Goal: Obtain resource: Download file/media

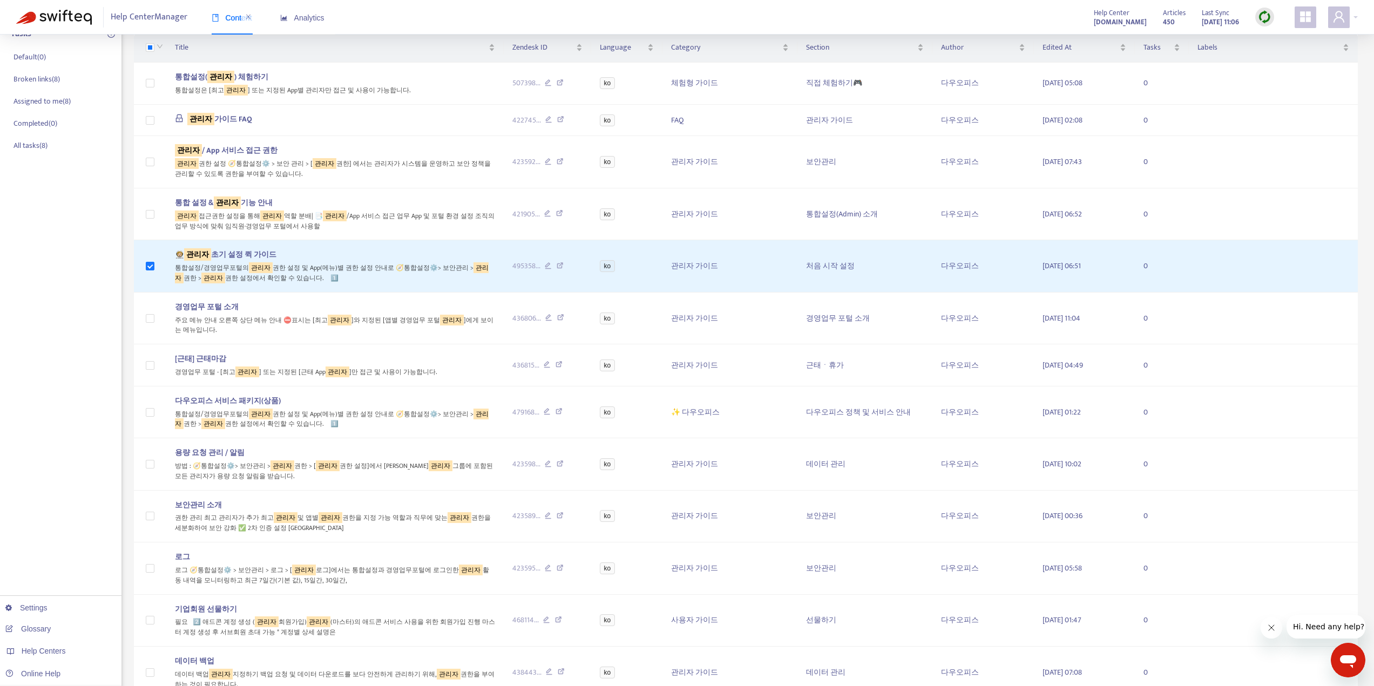
click at [1262, 17] on img at bounding box center [1264, 16] width 13 height 13
click at [1295, 37] on link "Quick Sync" at bounding box center [1287, 39] width 46 height 12
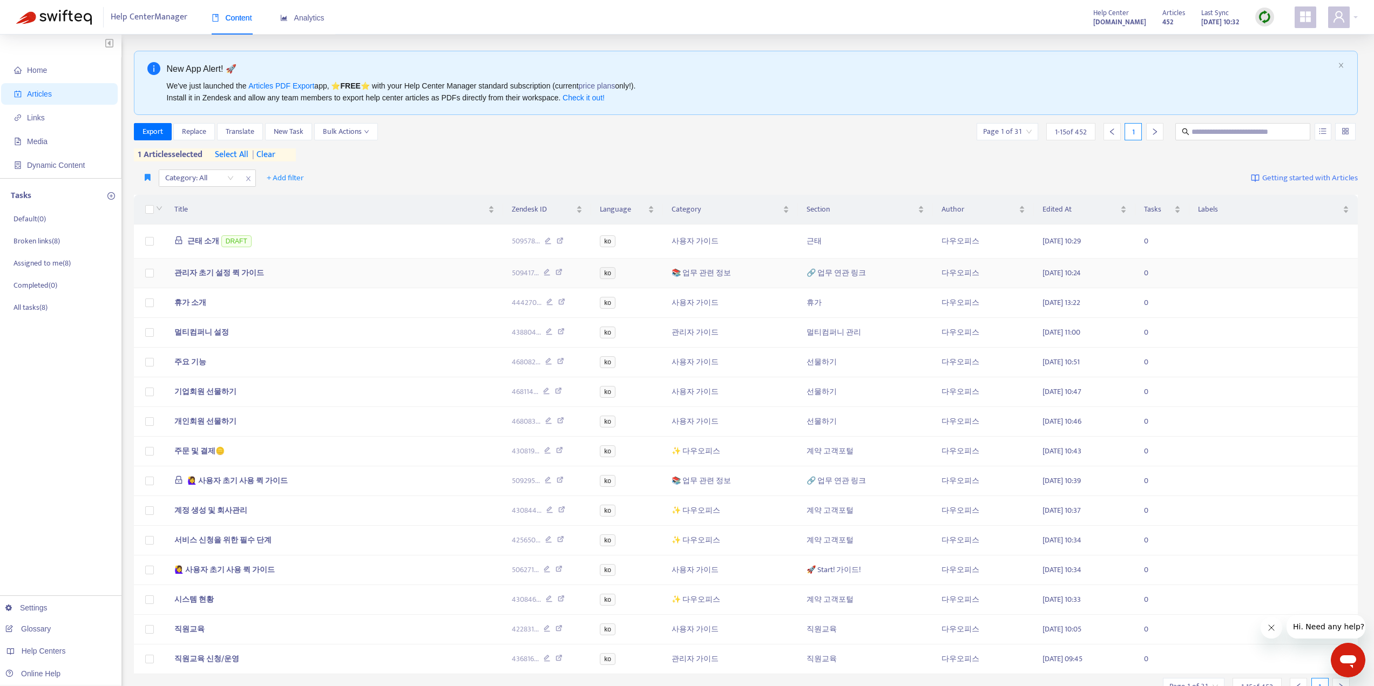
click at [246, 271] on span "관리자 초기 설정 퀵 가이드" at bounding box center [219, 273] width 90 height 12
click at [242, 269] on span "관리자 초기 설정 퀵 가이드" at bounding box center [219, 273] width 90 height 12
click at [269, 274] on td "관리자 초기 설정 퀵 가이드" at bounding box center [334, 274] width 337 height 30
click at [230, 272] on span "관리자 초기 설정 퀵 가이드" at bounding box center [219, 273] width 90 height 12
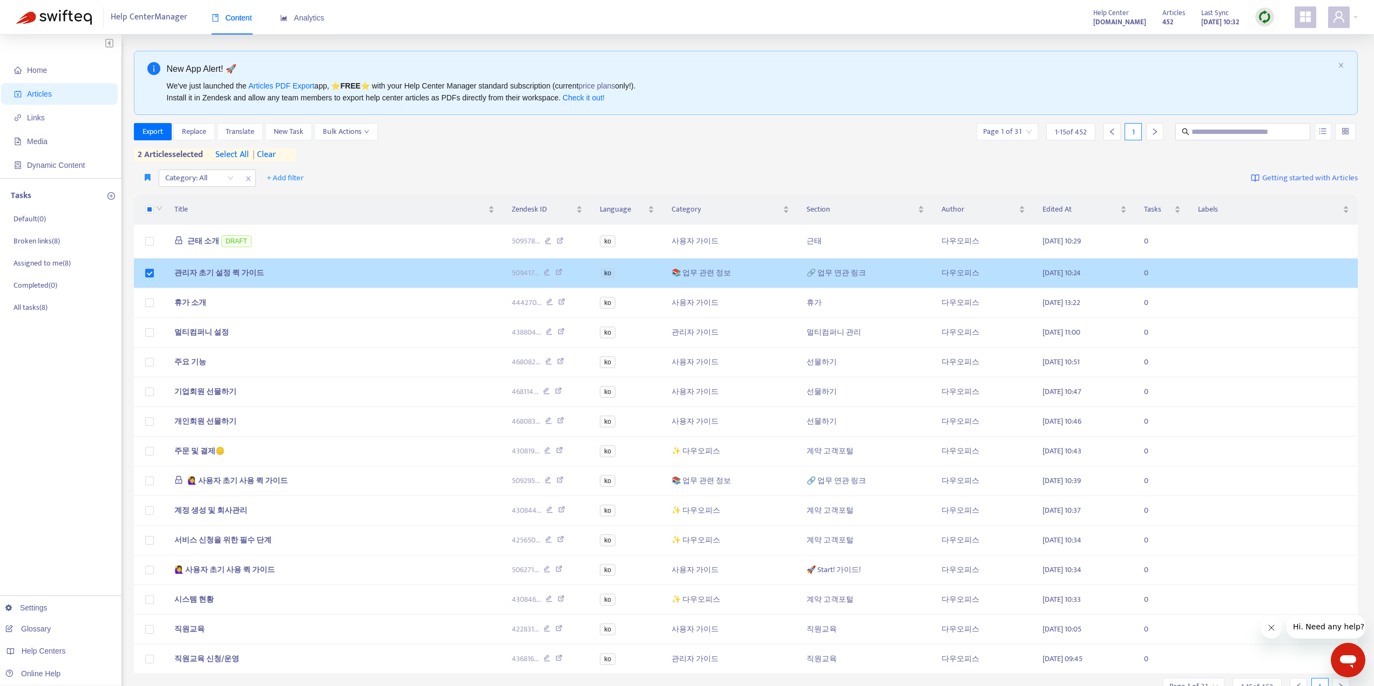
click at [210, 268] on span "관리자 초기 설정 퀵 가이드" at bounding box center [219, 273] width 90 height 12
click at [838, 273] on td "🔗 업무 연관 링크" at bounding box center [865, 274] width 135 height 30
click at [551, 272] on icon at bounding box center [547, 274] width 7 height 10
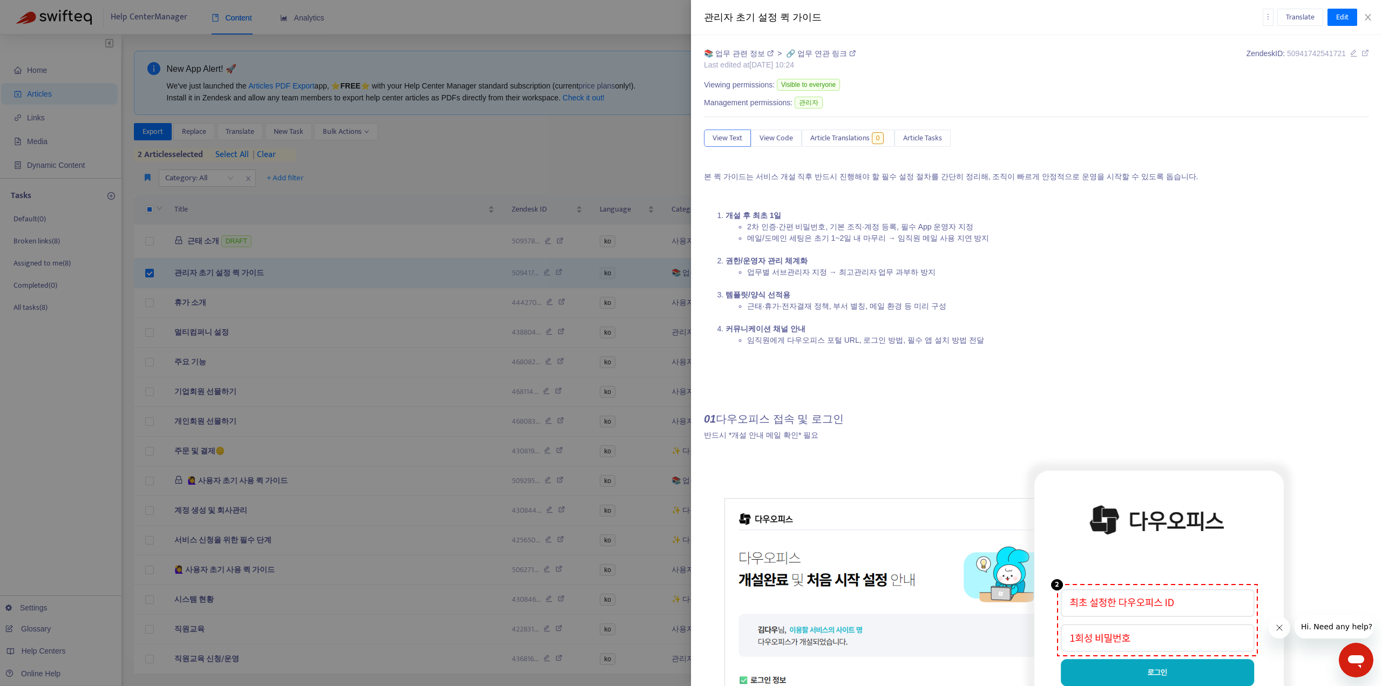
click at [155, 133] on div at bounding box center [691, 343] width 1382 height 686
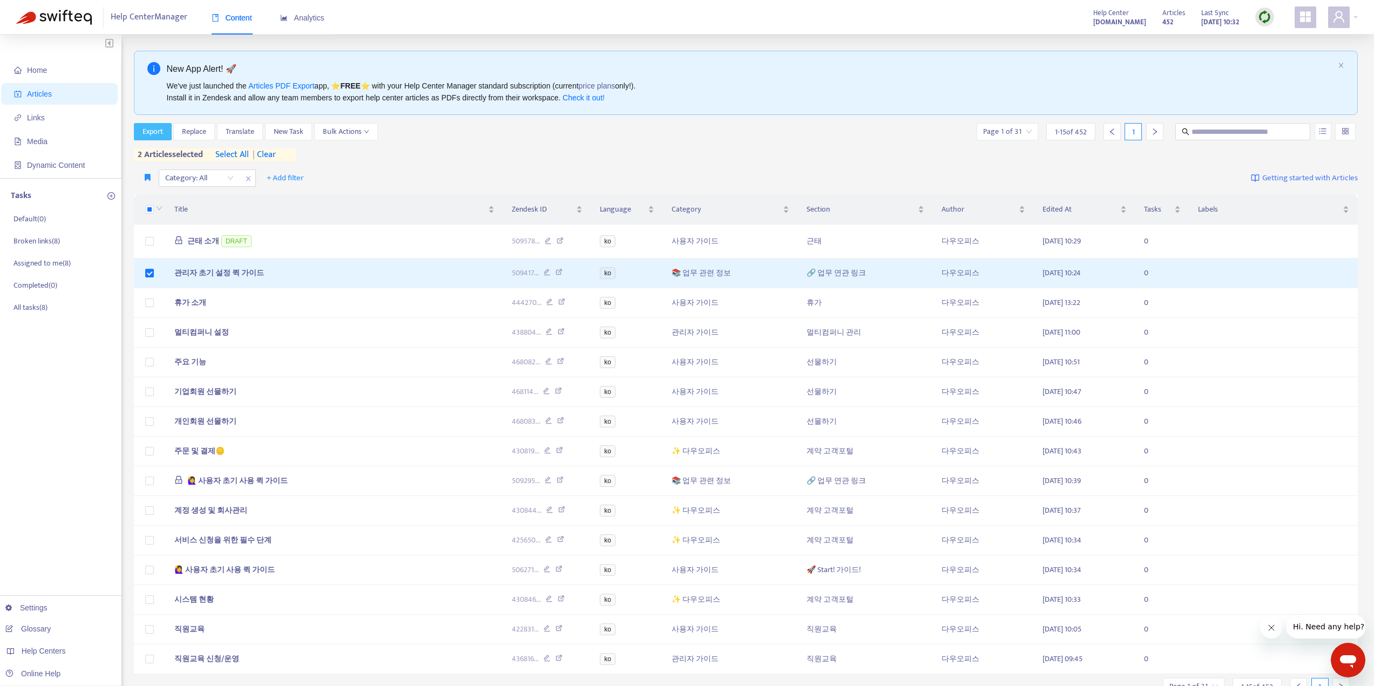
click at [155, 133] on span "Export" at bounding box center [153, 132] width 21 height 12
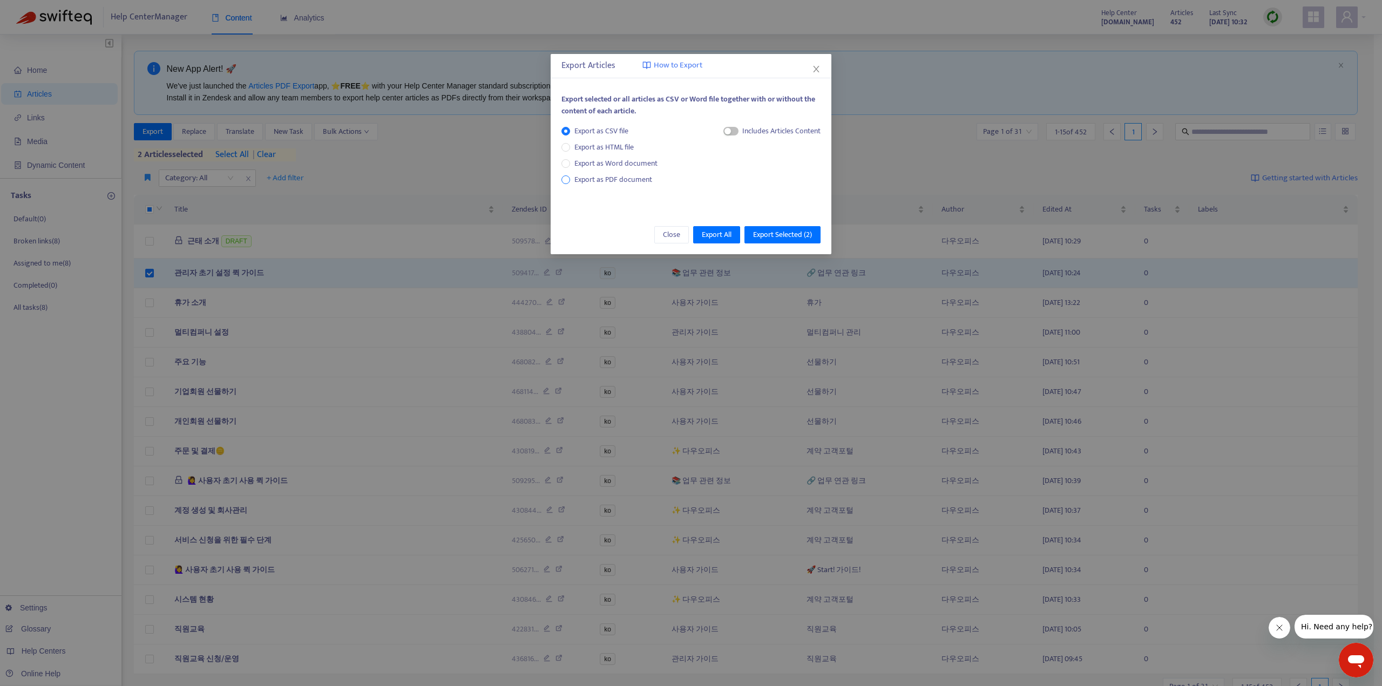
click at [633, 182] on span "Export as PDF document" at bounding box center [614, 179] width 78 height 12
drag, startPoint x: 784, startPoint y: 236, endPoint x: 713, endPoint y: 155, distance: 107.9
click at [712, 156] on div "Export Articles How to Export Export selected or all articles as CSV or Word fi…" at bounding box center [691, 154] width 281 height 200
click at [665, 238] on span "Close" at bounding box center [671, 235] width 17 height 12
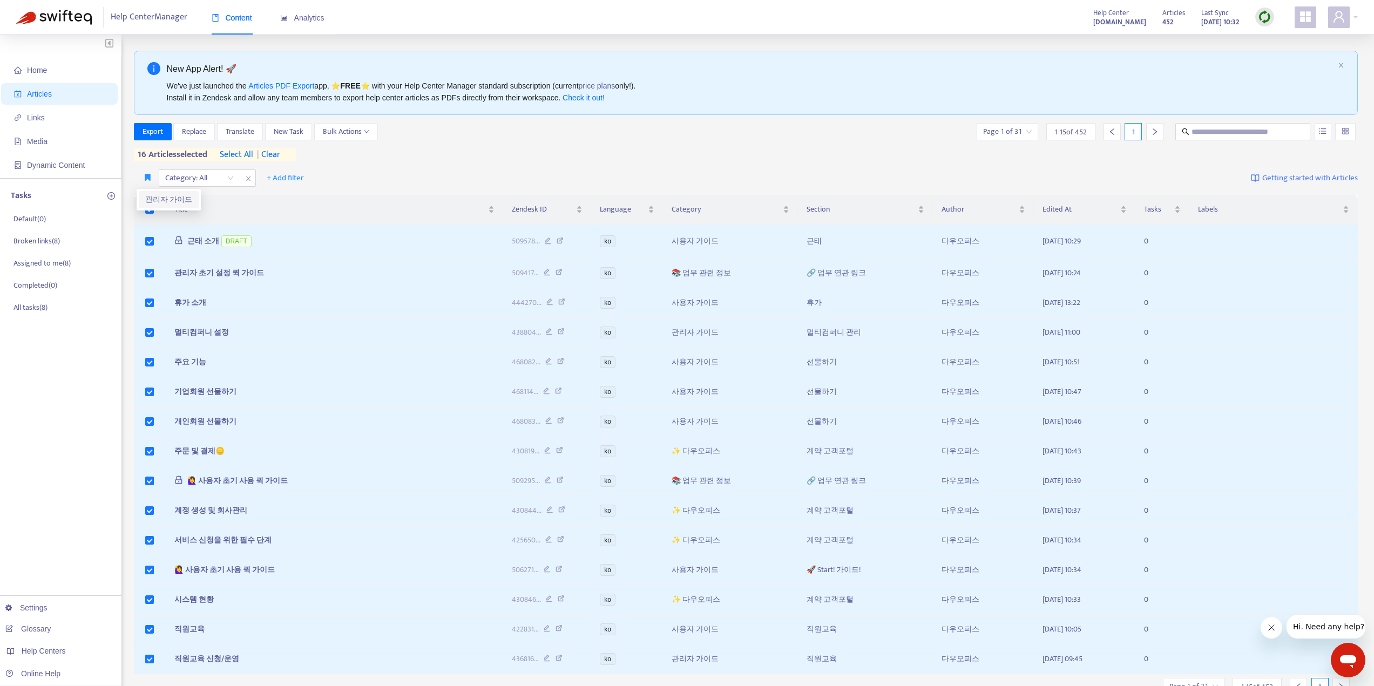
click at [148, 208] on li "관리자 가이드" at bounding box center [169, 199] width 60 height 17
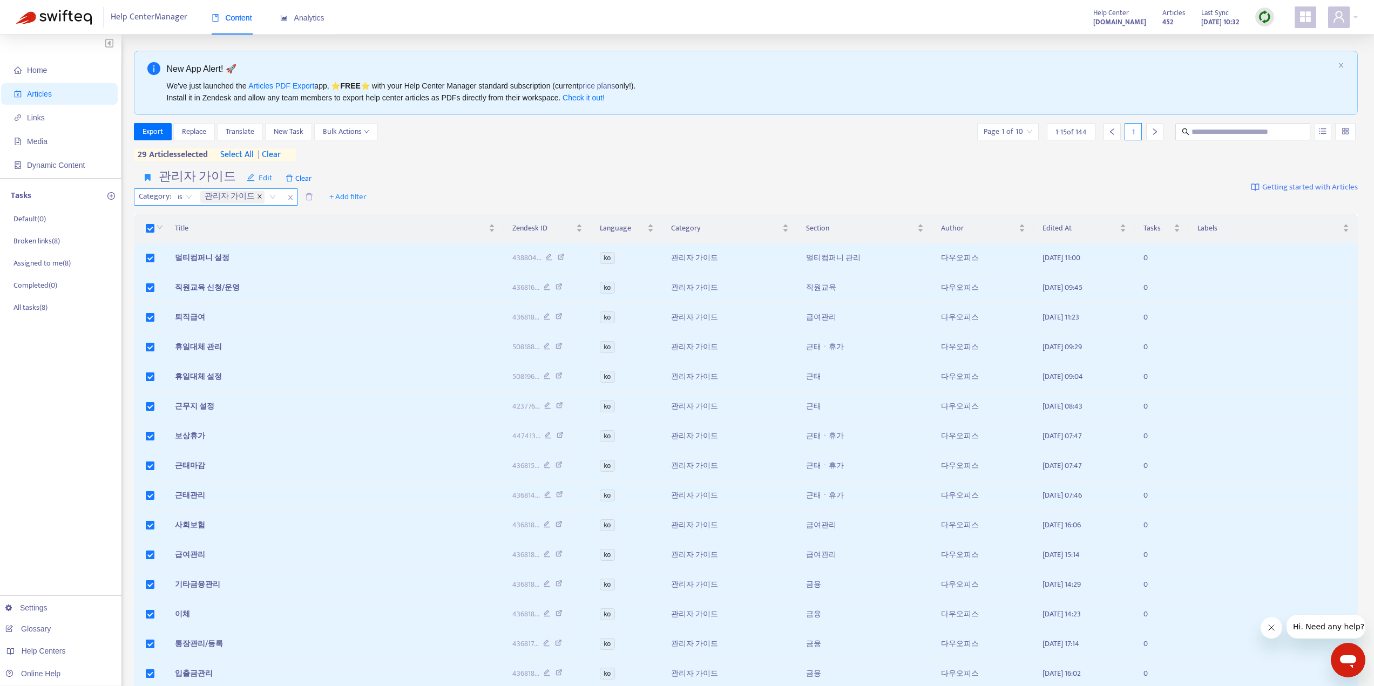
click at [257, 197] on icon "close" at bounding box center [259, 196] width 5 height 5
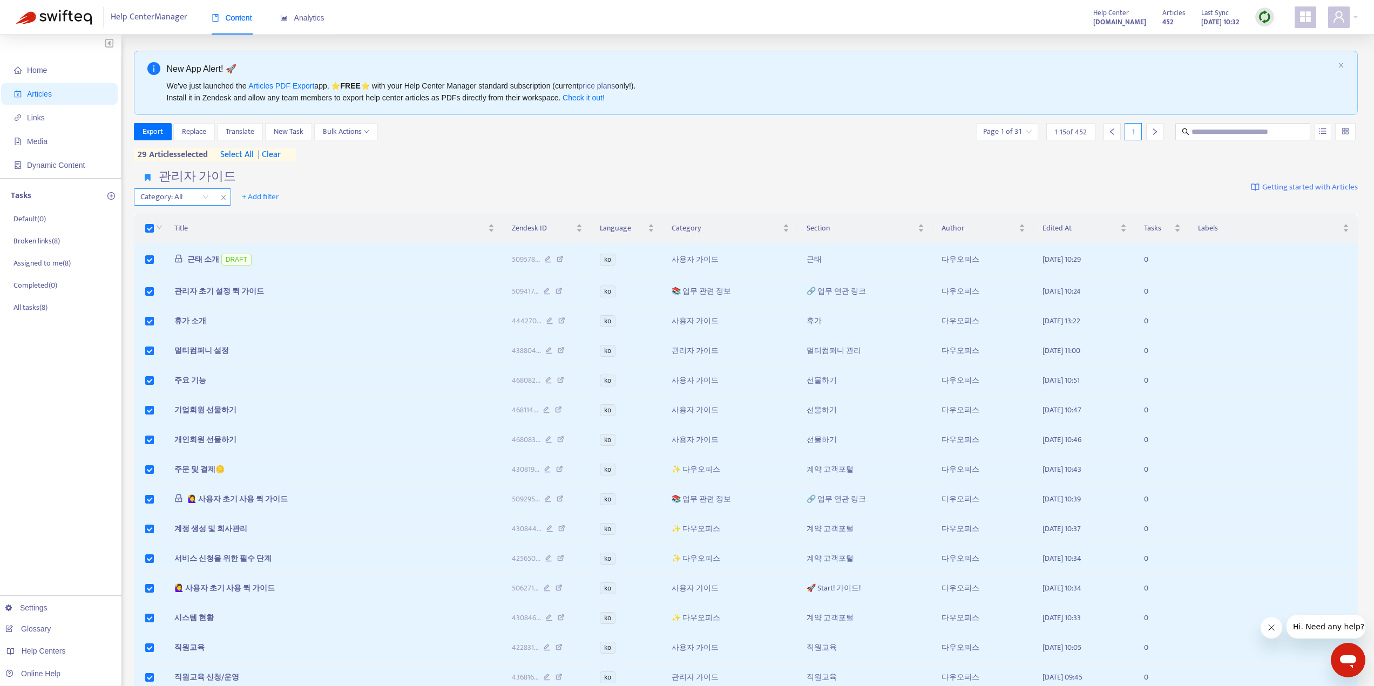
click at [145, 225] on th at bounding box center [150, 229] width 32 height 30
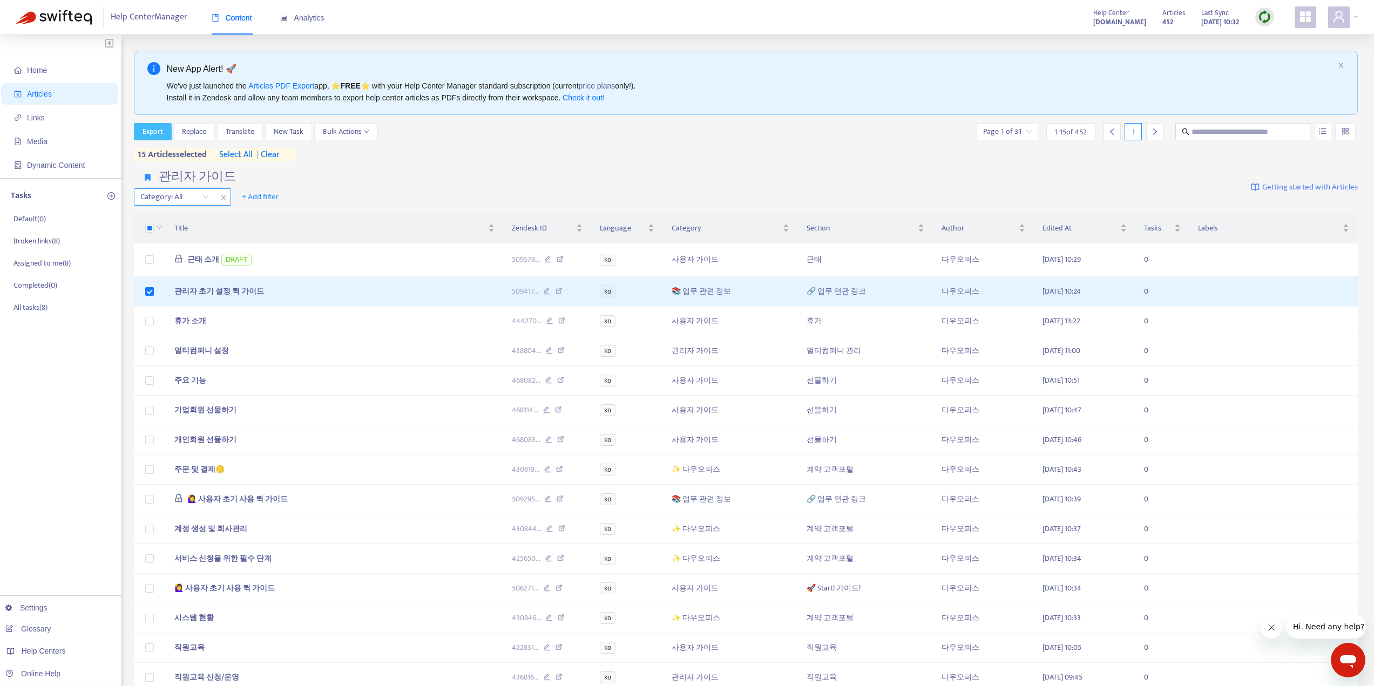
click at [154, 131] on span "Export" at bounding box center [153, 132] width 21 height 12
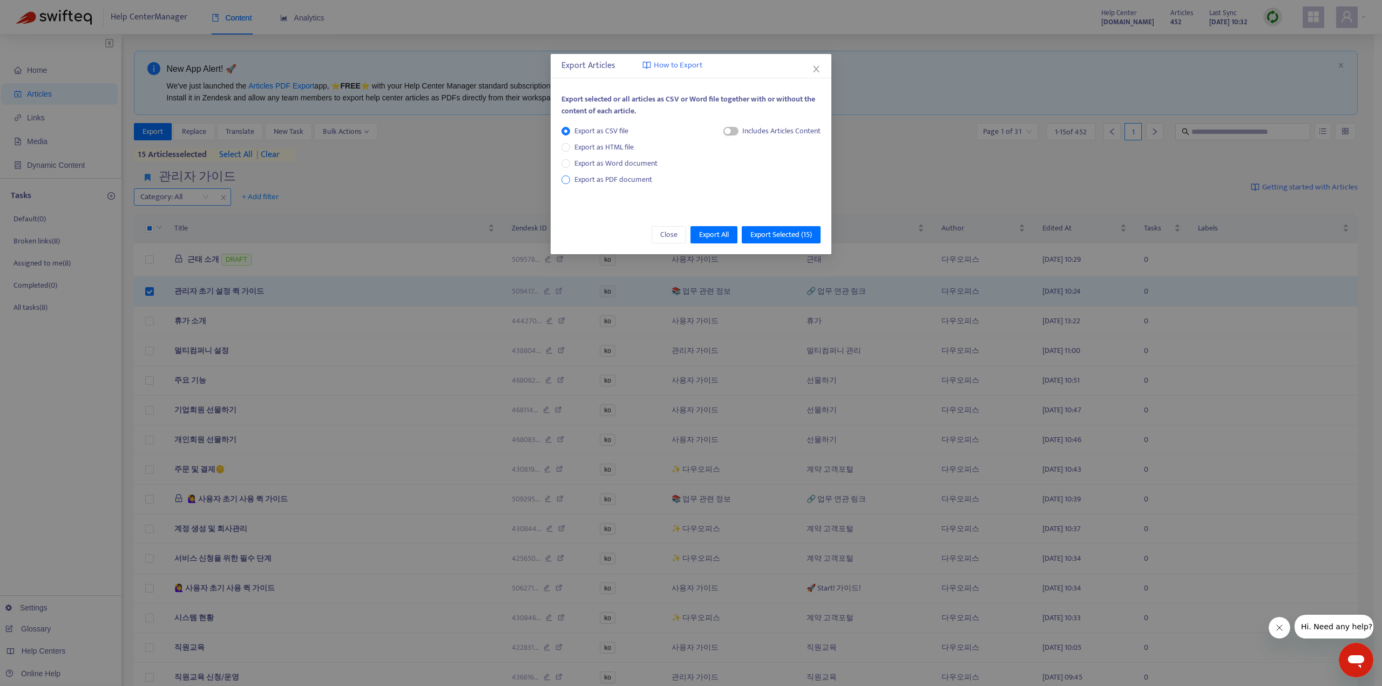
click at [629, 181] on span "Export as PDF document" at bounding box center [614, 179] width 78 height 12
click at [660, 239] on span "Close" at bounding box center [668, 235] width 17 height 12
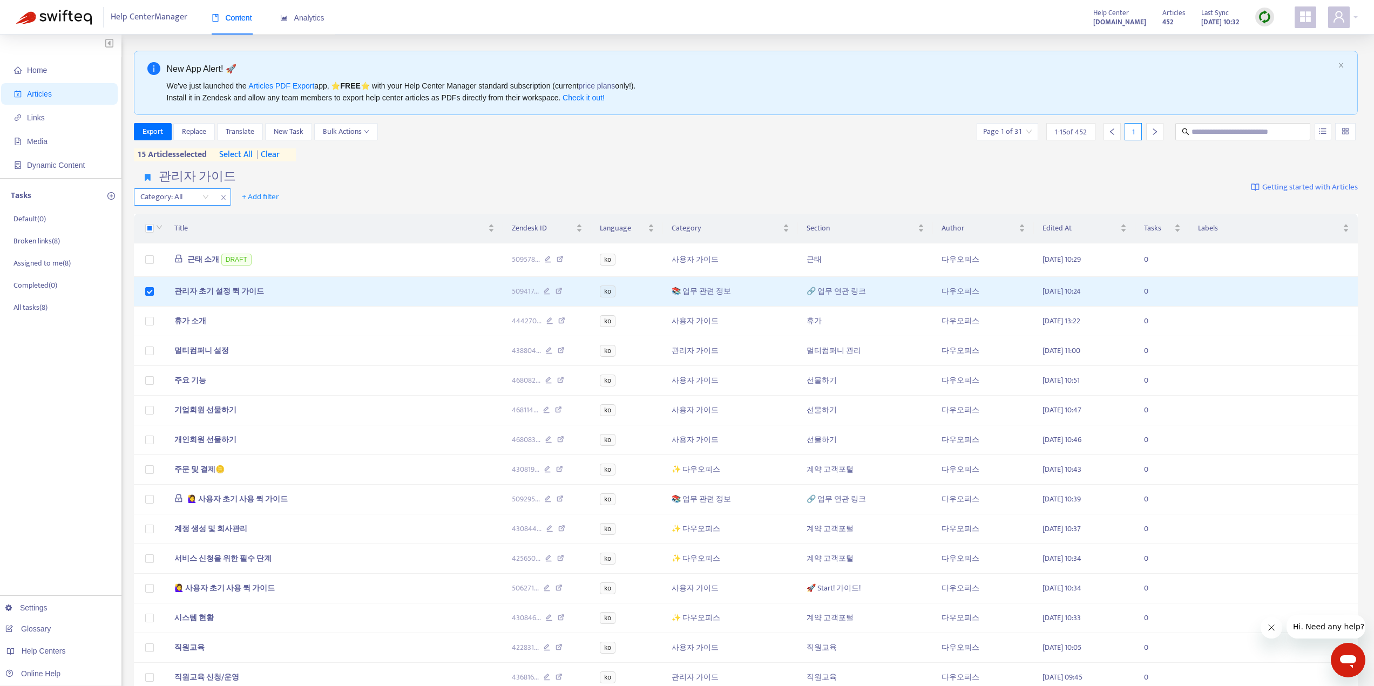
click at [53, 15] on img at bounding box center [54, 17] width 76 height 15
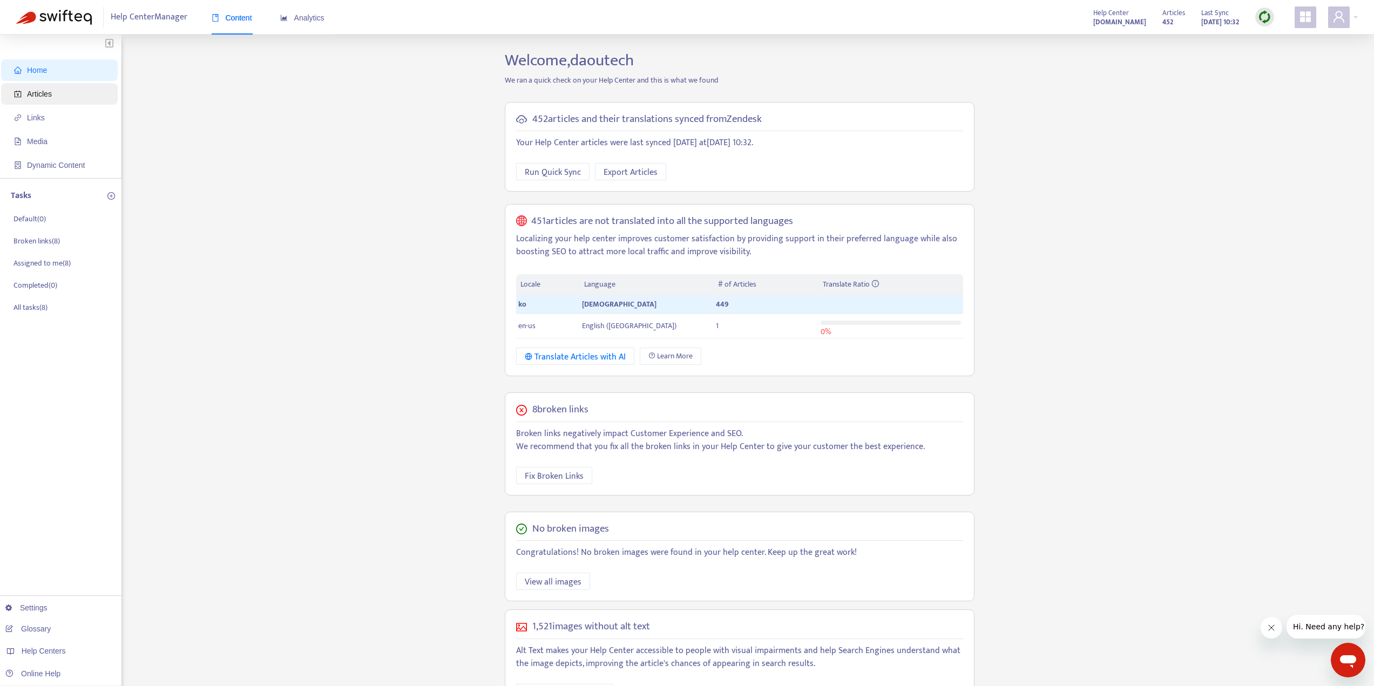
click at [51, 97] on span "Articles" at bounding box center [61, 94] width 95 height 22
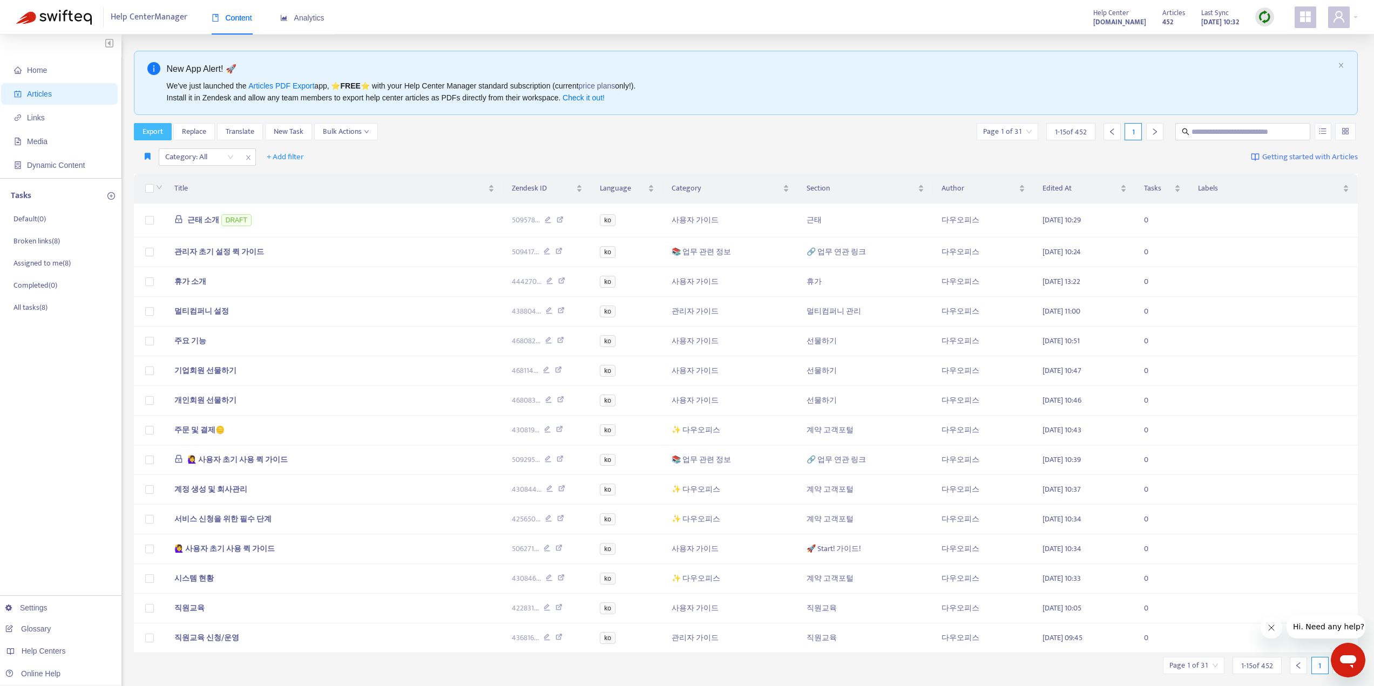
click at [153, 130] on span "Export" at bounding box center [153, 132] width 21 height 12
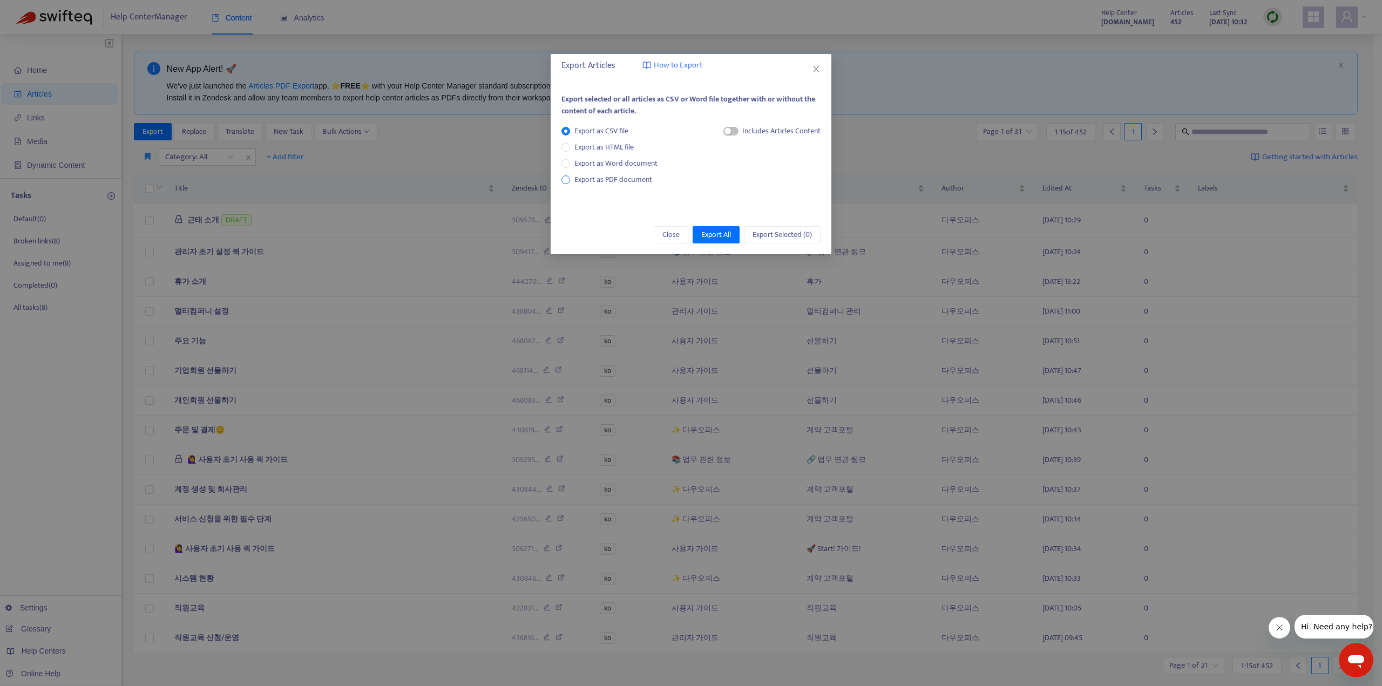
click at [638, 179] on span "Export as PDF document" at bounding box center [614, 179] width 78 height 12
click at [814, 66] on icon "close" at bounding box center [816, 69] width 9 height 9
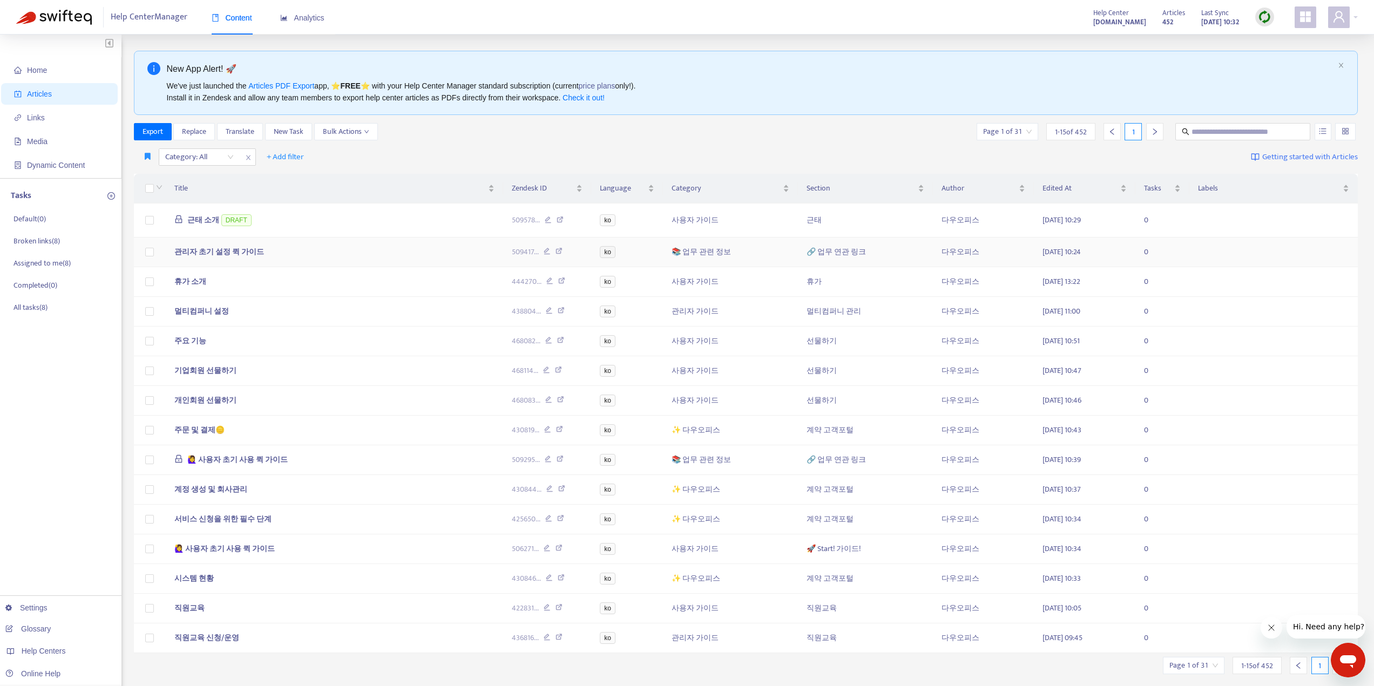
click at [207, 250] on span "관리자 초기 설정 퀵 가이드" at bounding box center [219, 252] width 90 height 12
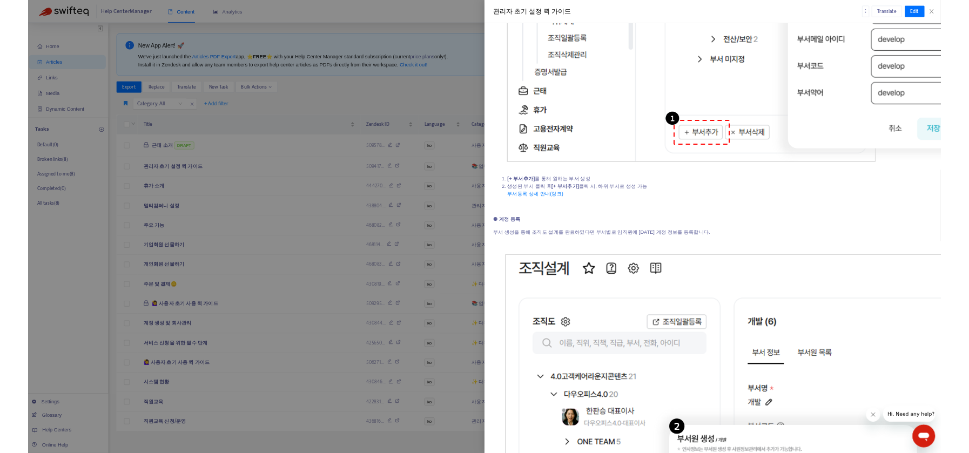
scroll to position [3132, 0]
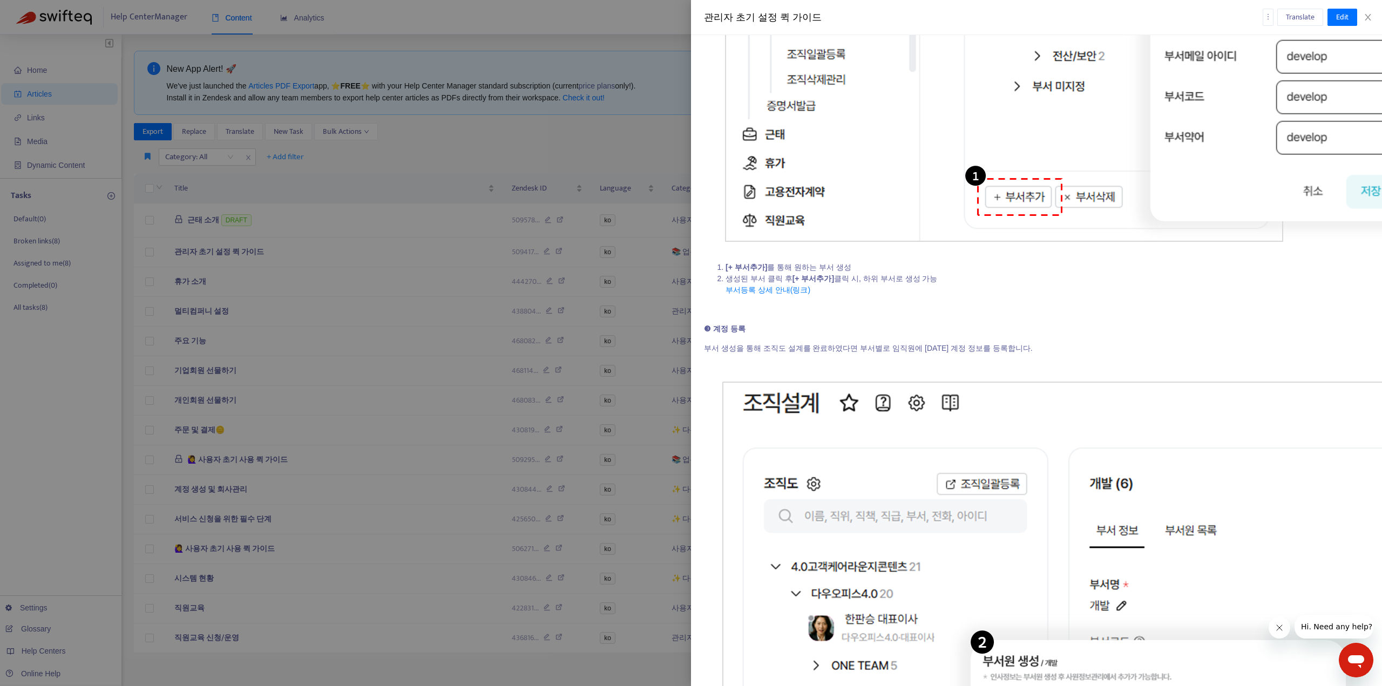
click at [598, 139] on div at bounding box center [691, 343] width 1382 height 686
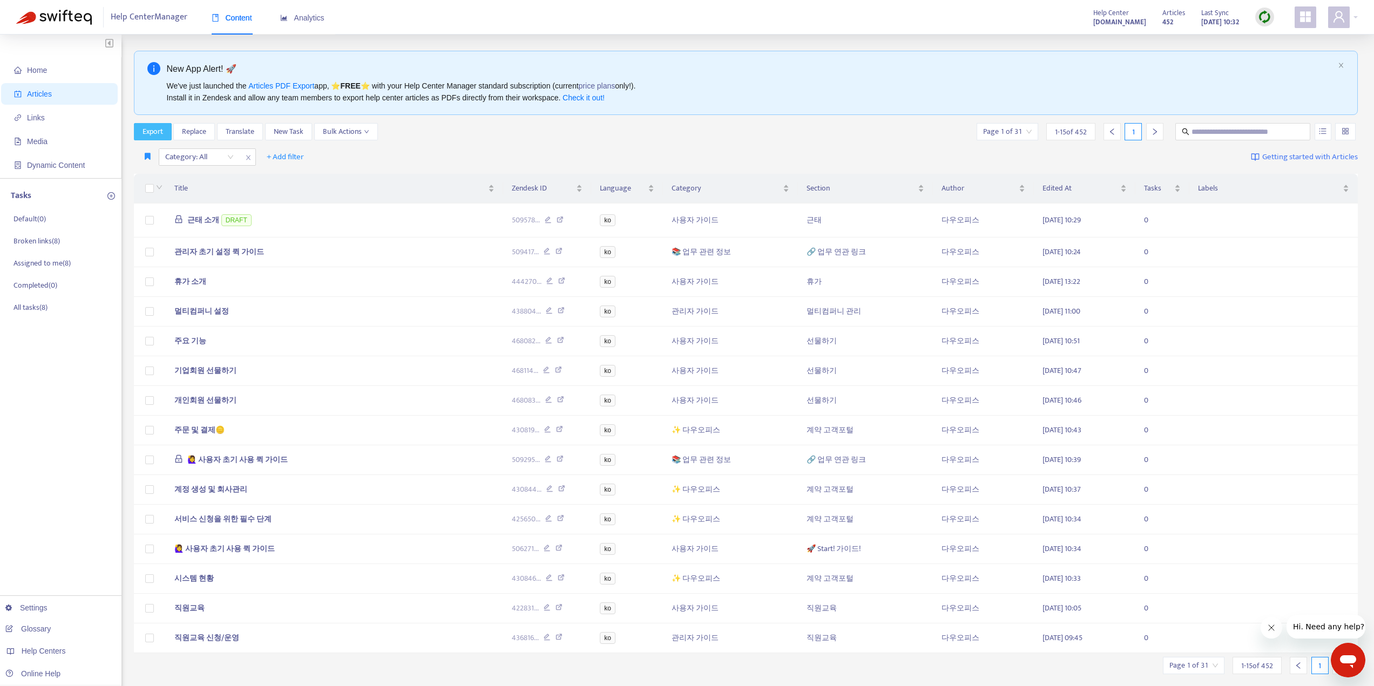
click at [152, 127] on span "Export" at bounding box center [153, 132] width 21 height 12
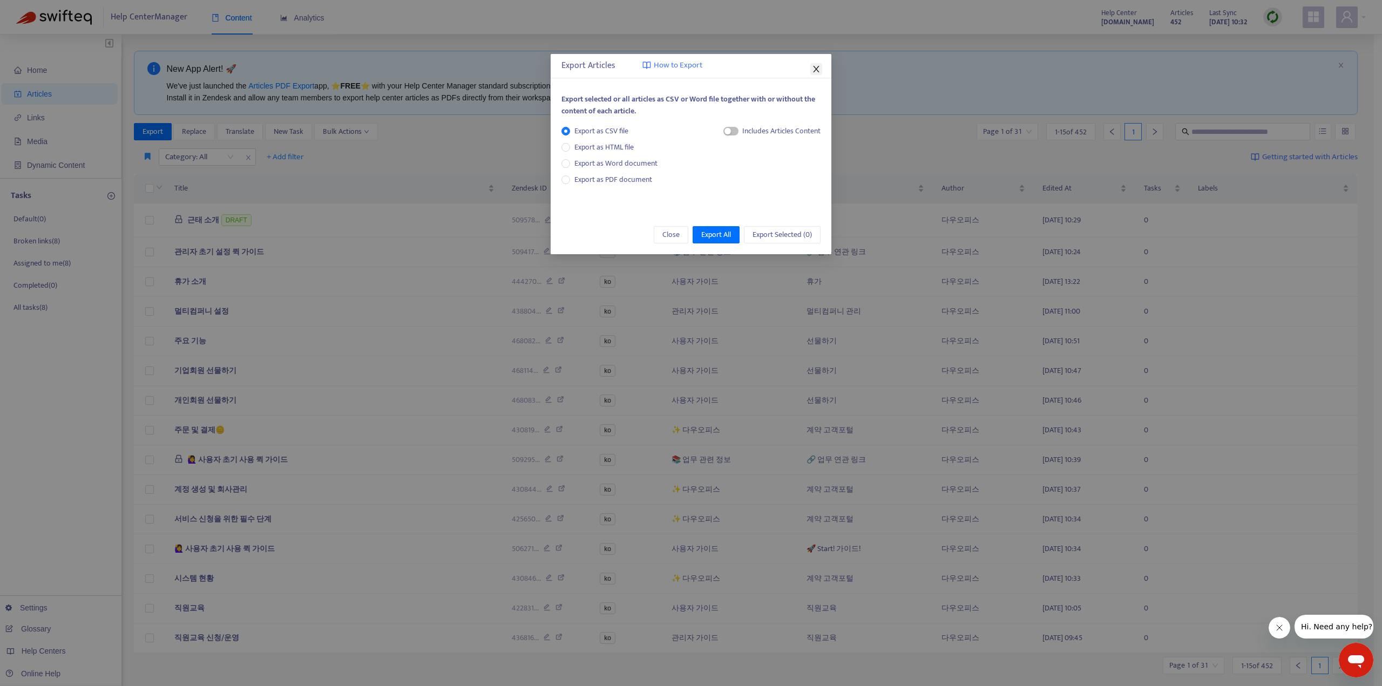
click at [815, 70] on icon "close" at bounding box center [816, 69] width 9 height 9
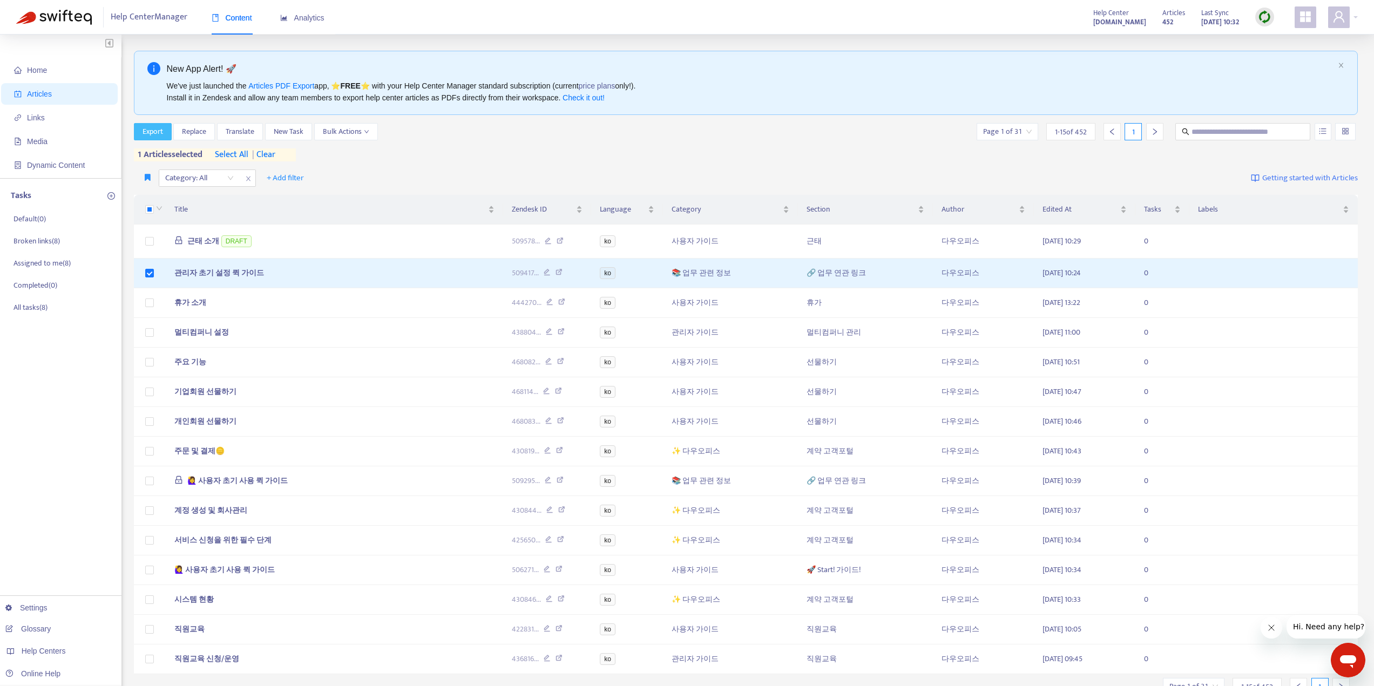
click at [152, 136] on span "Export" at bounding box center [153, 132] width 21 height 12
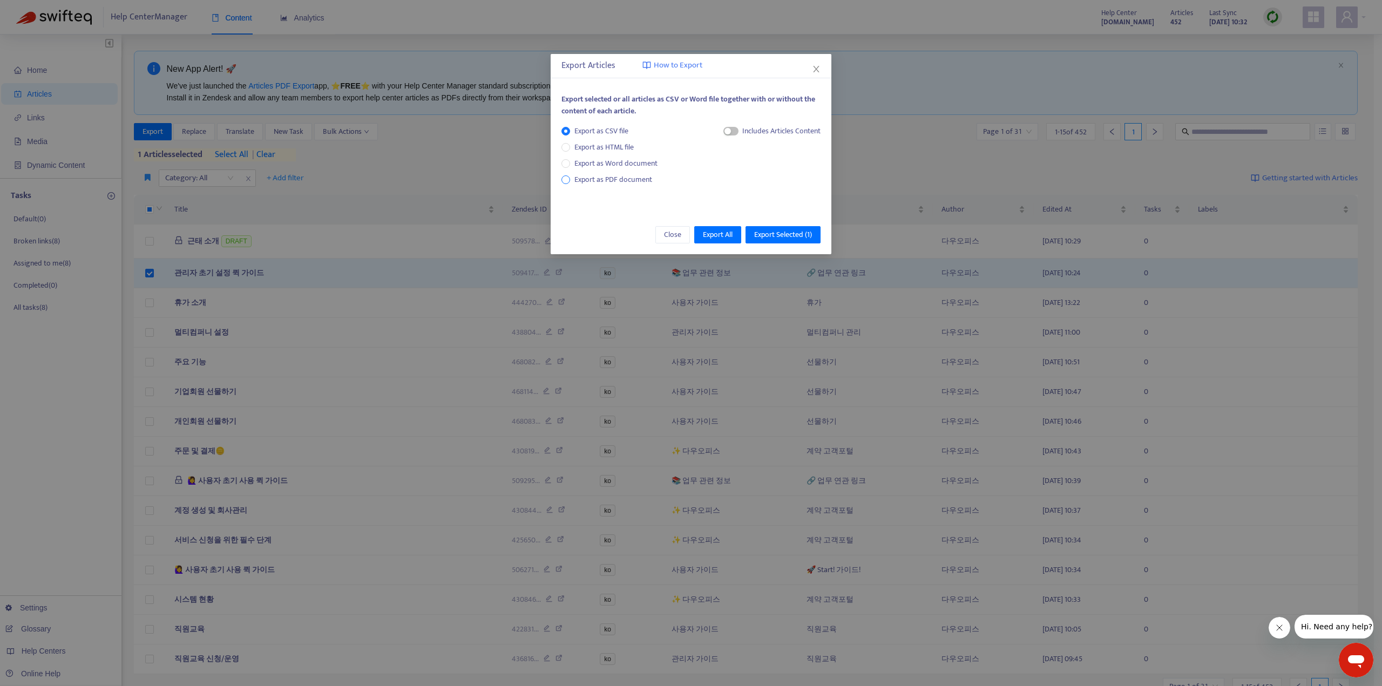
click at [624, 179] on span "Export as PDF document" at bounding box center [614, 179] width 78 height 12
click at [782, 233] on span "Export Selected ( 1 )" at bounding box center [783, 235] width 58 height 12
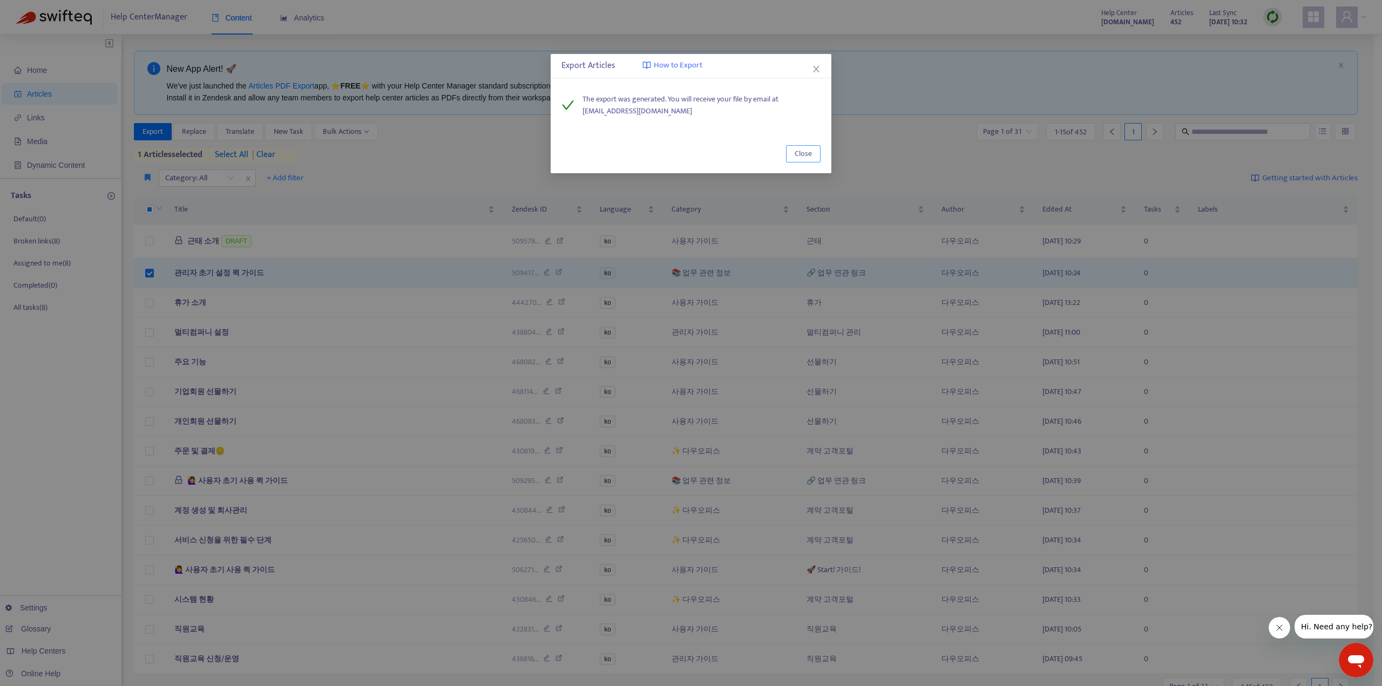
click at [802, 159] on span "Close" at bounding box center [803, 154] width 17 height 12
